Goal: Task Accomplishment & Management: Manage account settings

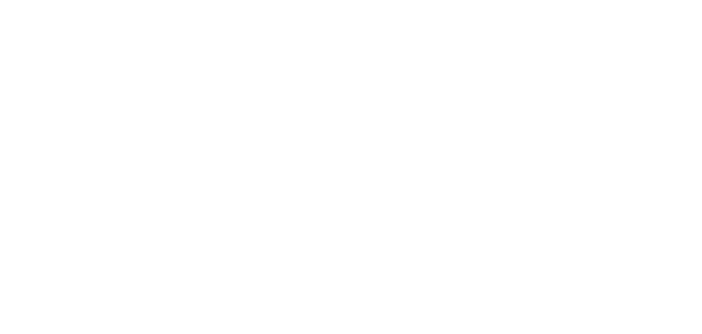
click at [359, 4] on html at bounding box center [351, 2] width 702 height 4
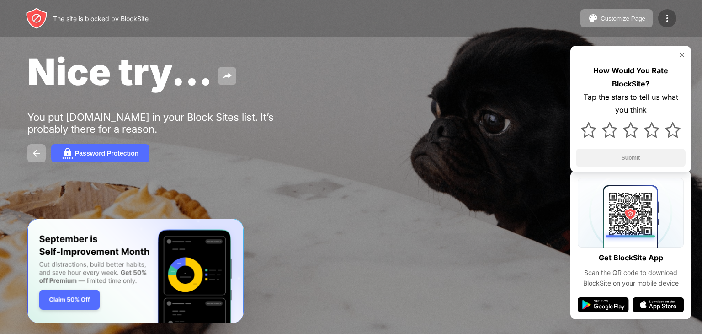
click at [666, 19] on img at bounding box center [667, 18] width 11 height 11
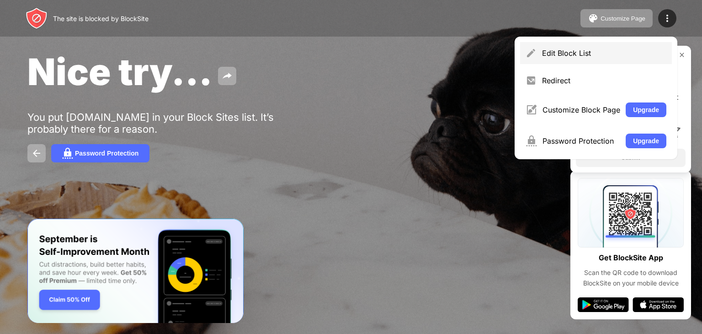
click at [582, 45] on div "Edit Block List" at bounding box center [596, 53] width 152 height 22
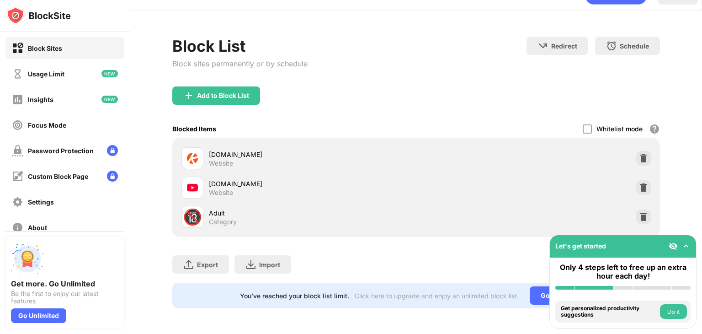
scroll to position [27, 0]
click at [639, 183] on img at bounding box center [643, 187] width 9 height 9
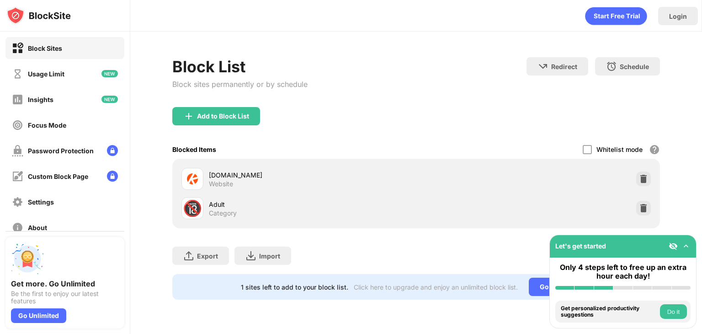
click at [636, 177] on div "[DOMAIN_NAME] Website" at bounding box center [416, 178] width 477 height 29
